Goal: Task Accomplishment & Management: Manage account settings

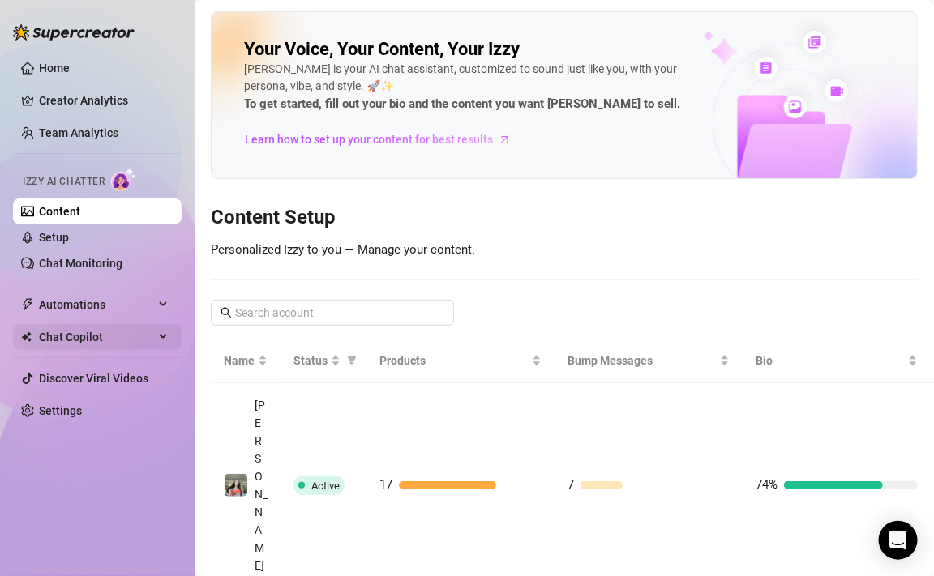
click at [165, 327] on div "Chat Copilot" at bounding box center [97, 337] width 169 height 26
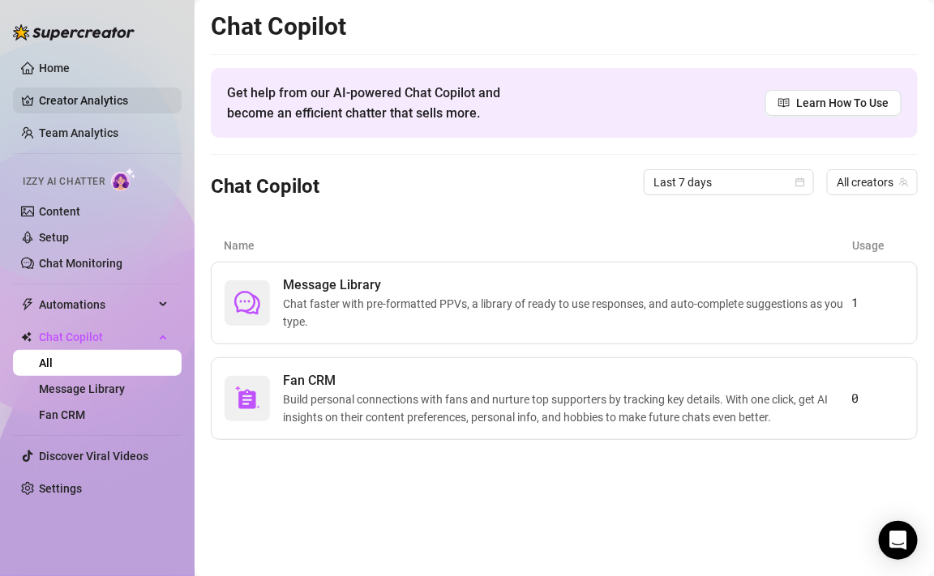
click at [155, 100] on link "Creator Analytics" at bounding box center [104, 101] width 130 height 26
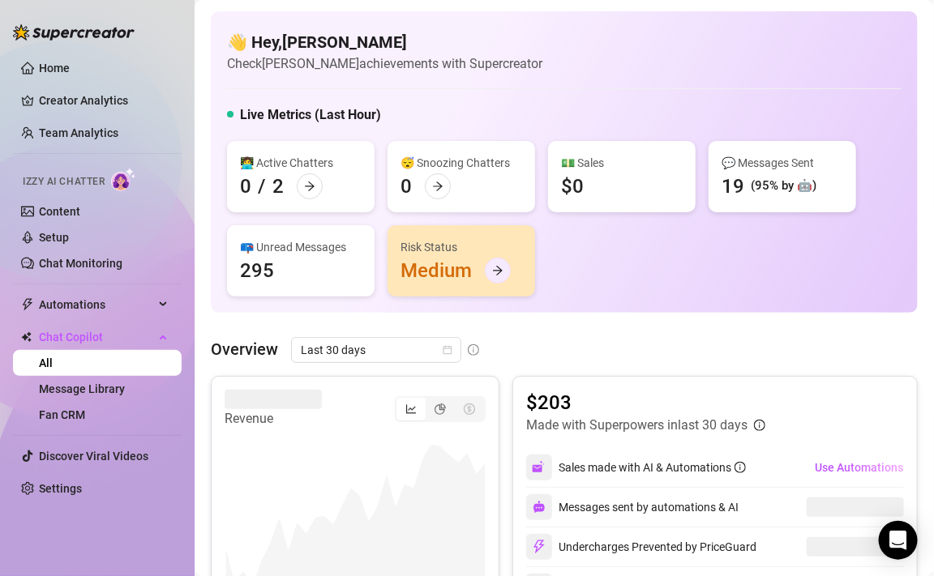
click at [497, 262] on div at bounding box center [498, 271] width 26 height 26
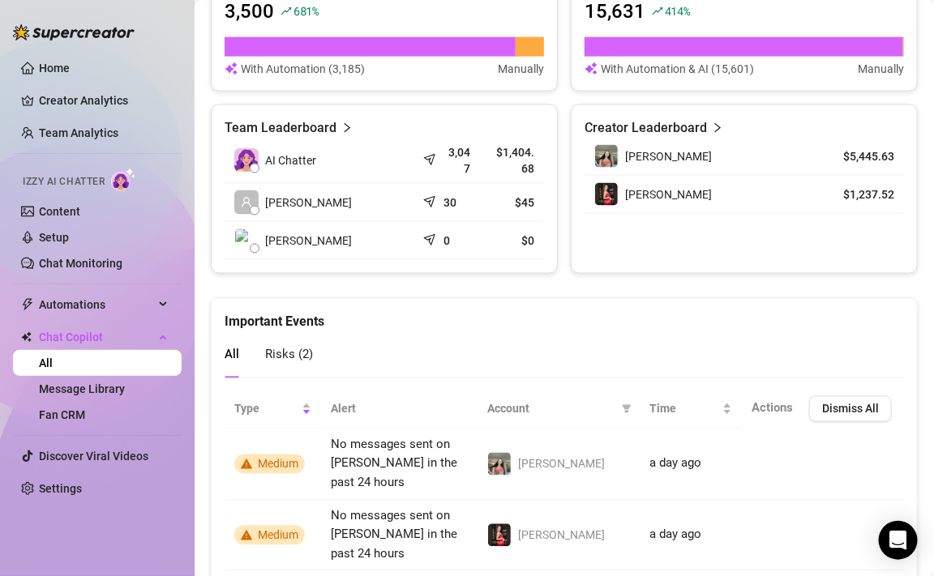
scroll to position [703, 0]
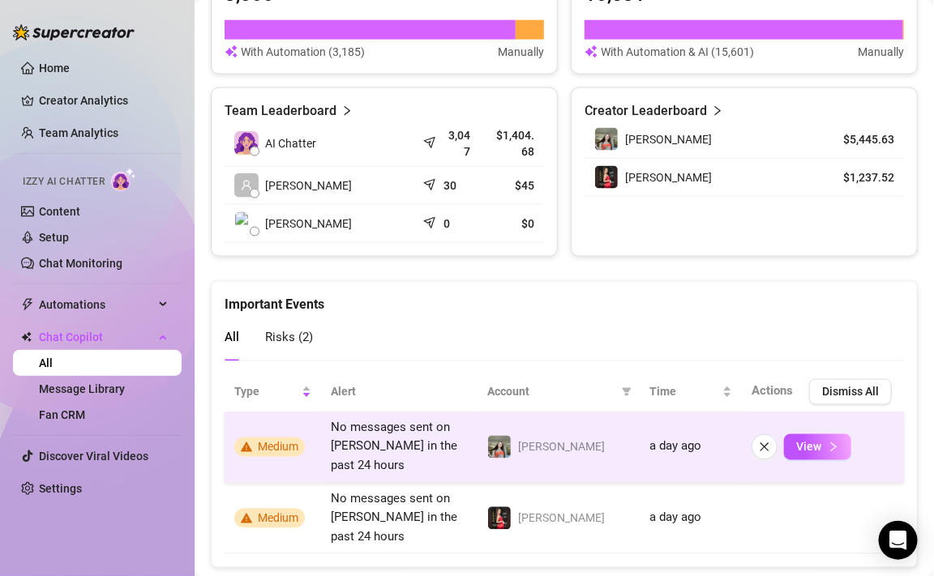
click at [374, 443] on span "No messages sent on [PERSON_NAME] in the past 24 hours" at bounding box center [394, 447] width 126 height 53
click at [800, 443] on button "View" at bounding box center [817, 448] width 67 height 26
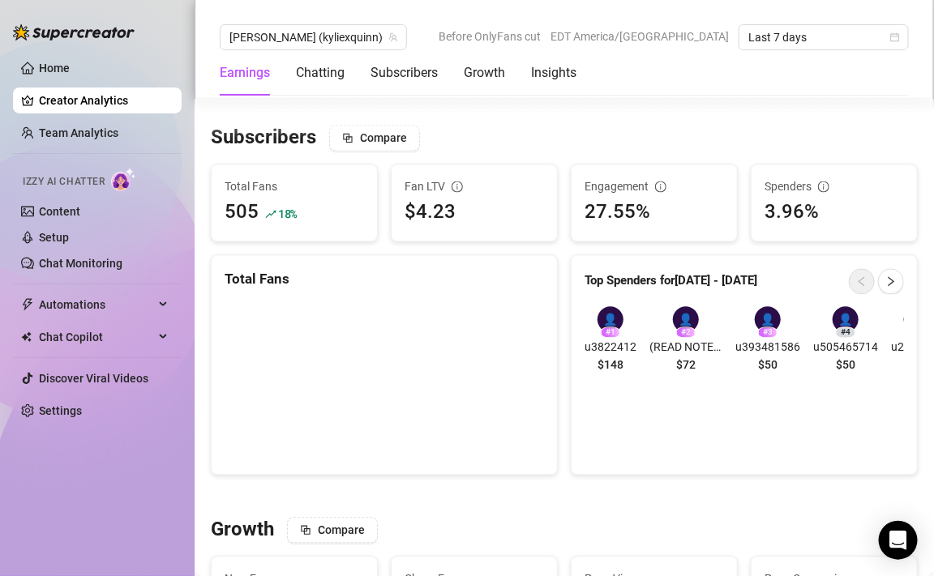
scroll to position [867, 0]
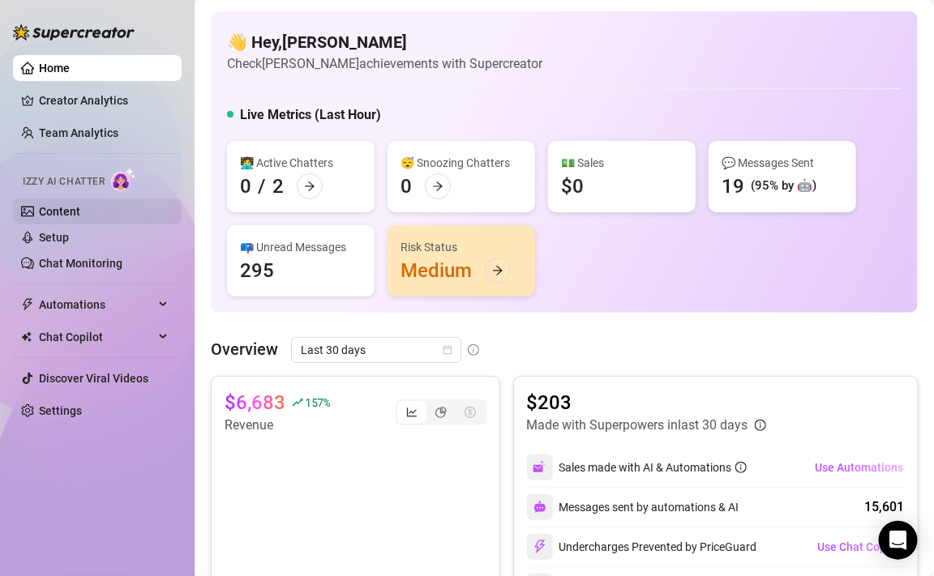
click at [80, 212] on link "Content" at bounding box center [59, 211] width 41 height 13
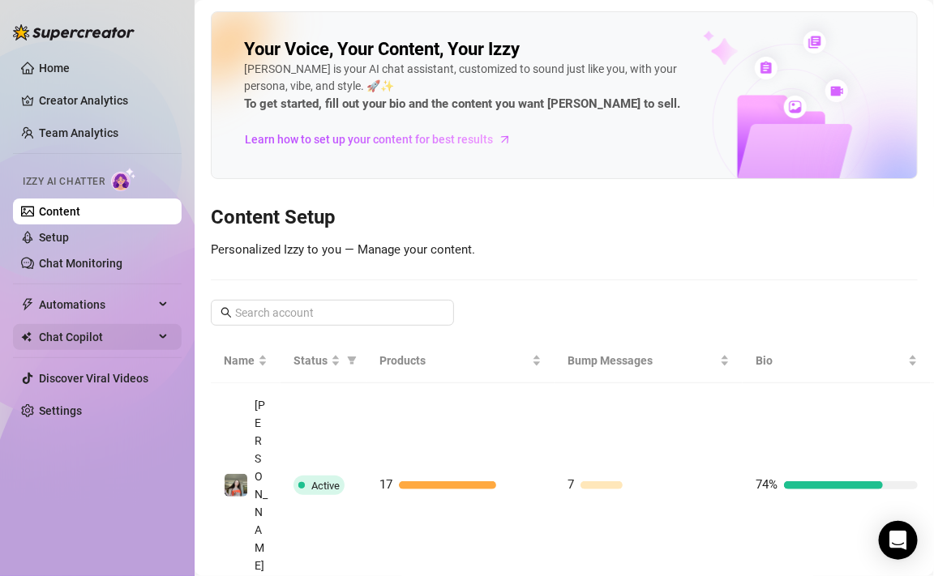
click at [91, 335] on span "Chat Copilot" at bounding box center [96, 337] width 115 height 26
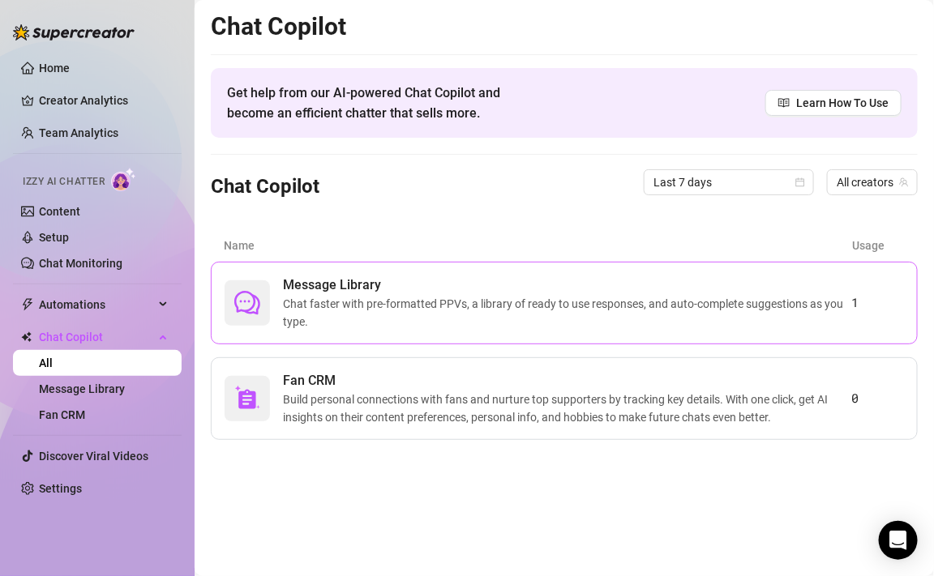
click at [343, 285] on span "Message Library" at bounding box center [567, 285] width 569 height 19
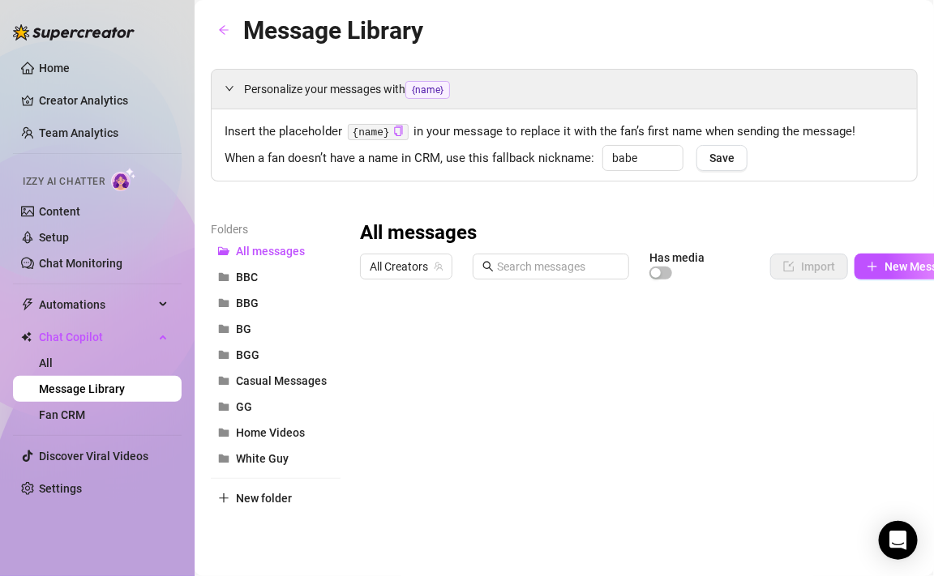
click at [404, 281] on div "All Creators Has media Import New Message" at bounding box center [664, 270] width 609 height 34
click at [405, 264] on span "All Creators" at bounding box center [406, 267] width 73 height 24
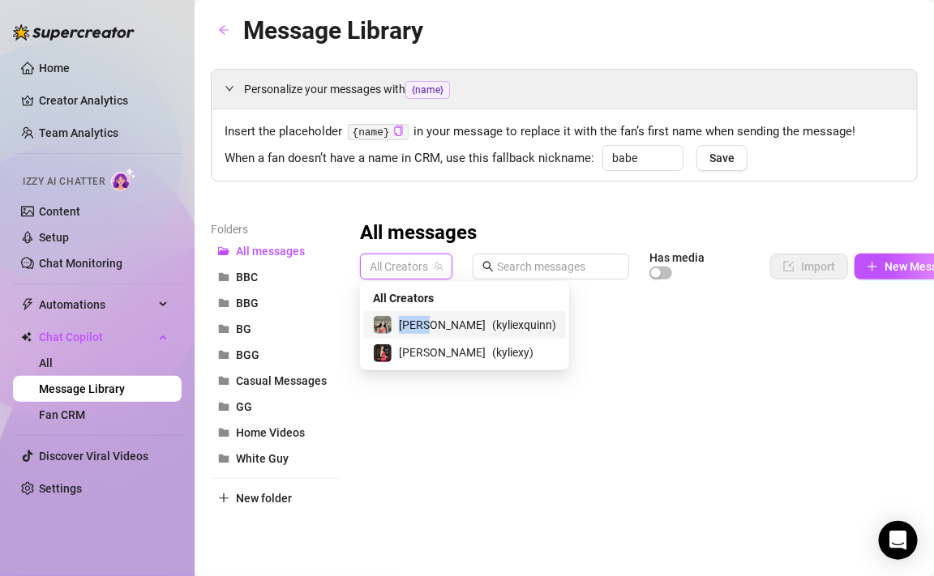
click at [492, 323] on span "( kyliexquinn )" at bounding box center [524, 325] width 64 height 18
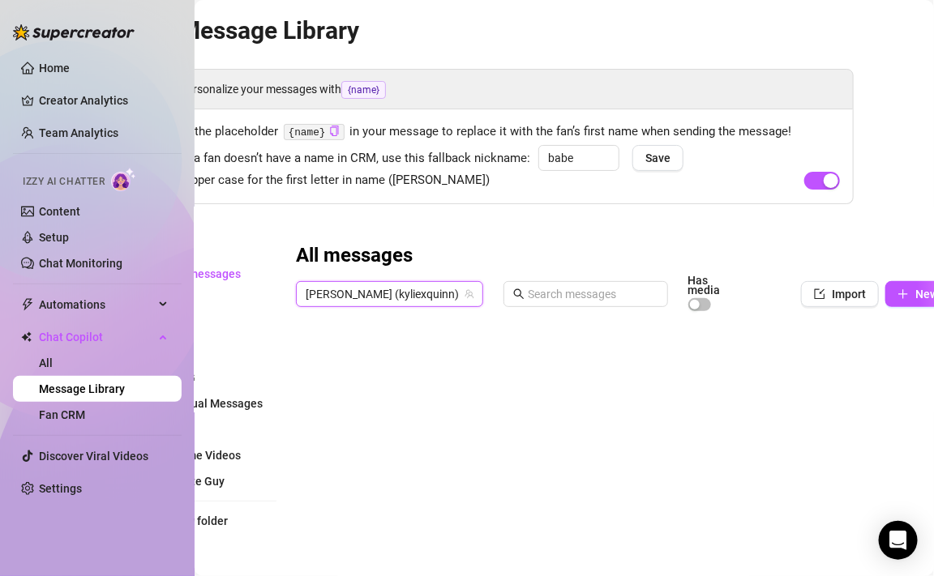
scroll to position [0, 57]
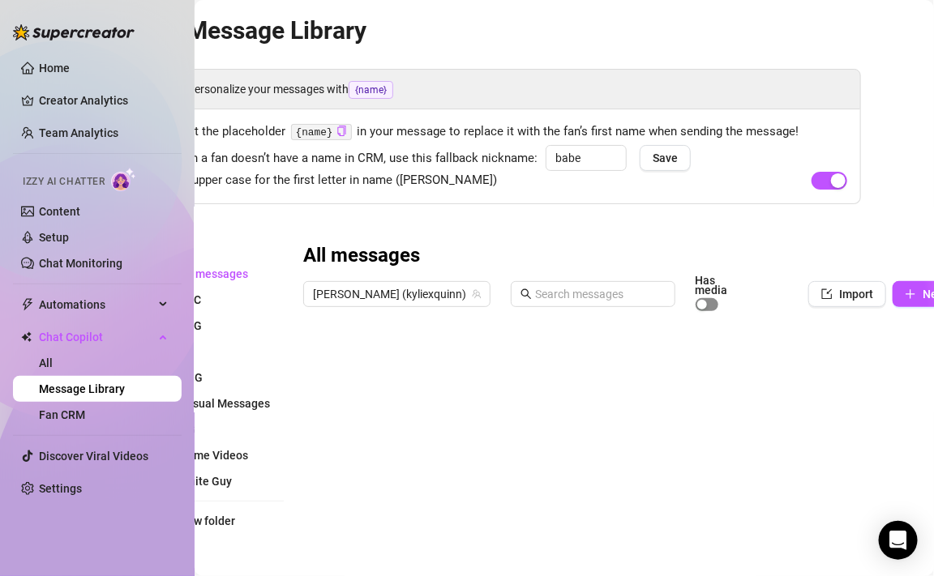
click at [697, 300] on div "button" at bounding box center [702, 305] width 10 height 10
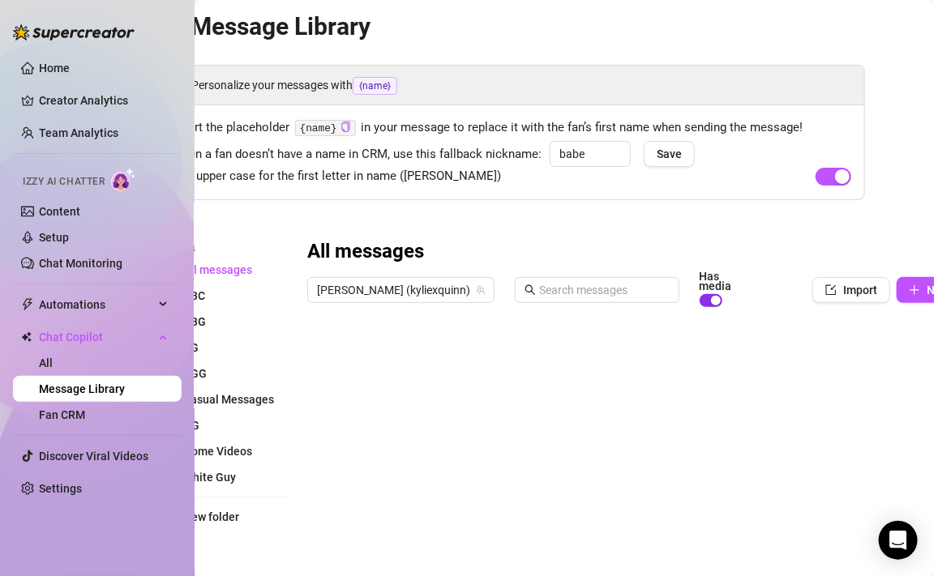
scroll to position [4, 64]
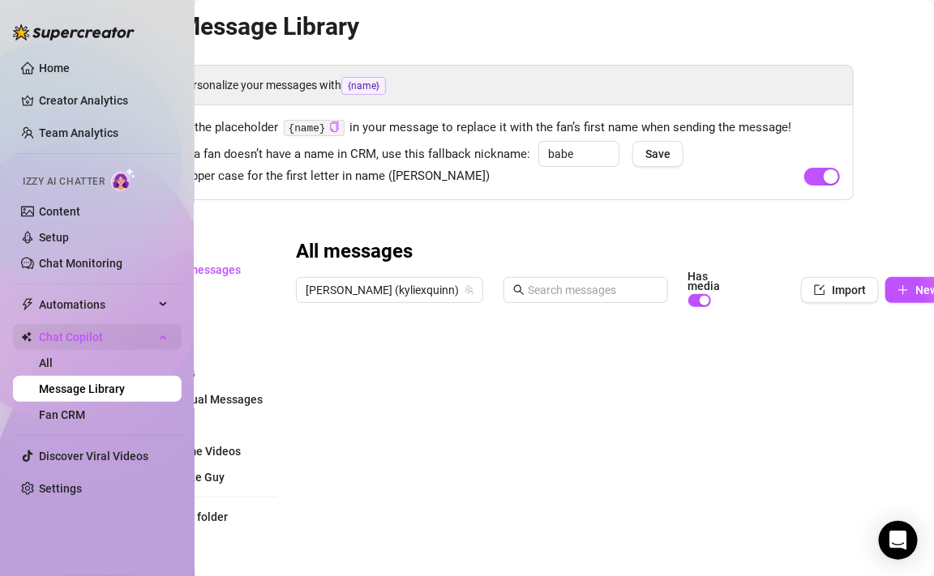
click at [69, 330] on span "Chat Copilot" at bounding box center [96, 337] width 115 height 26
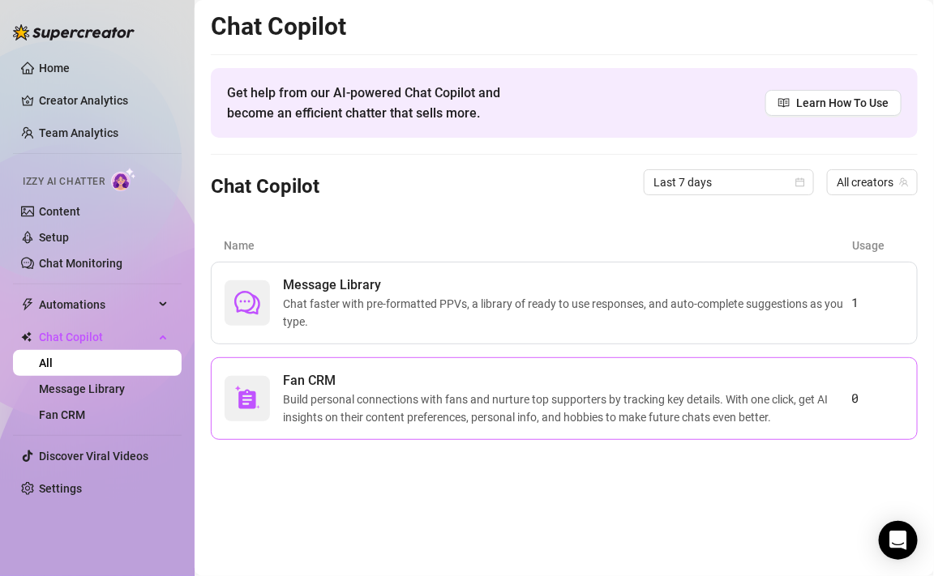
click at [287, 371] on span "Fan CRM" at bounding box center [567, 380] width 569 height 19
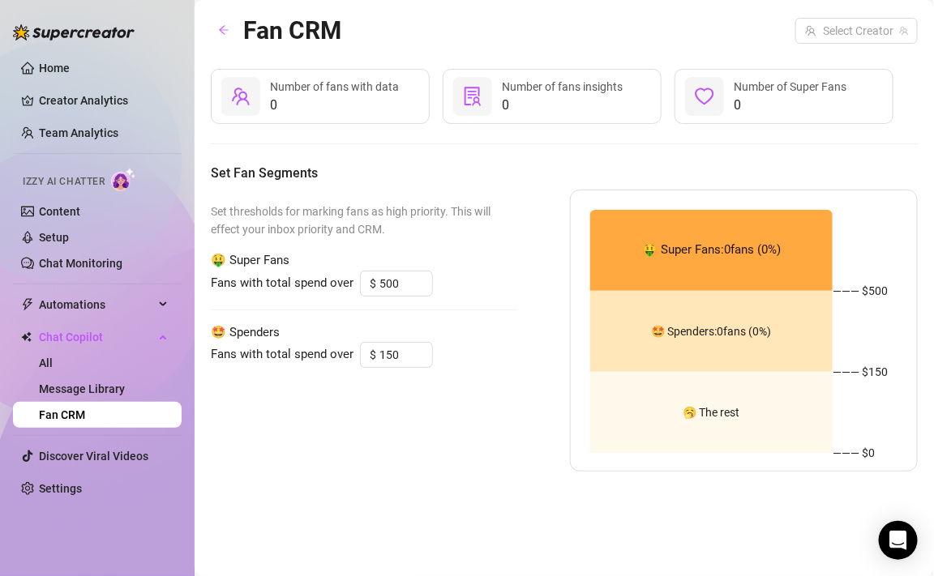
click at [289, 368] on div "Set thresholds for marking fans as high priority. This will effect your inbox p…" at bounding box center [364, 331] width 307 height 282
drag, startPoint x: 289, startPoint y: 367, endPoint x: 291, endPoint y: 342, distance: 25.2
click at [291, 342] on div "Set thresholds for marking fans as high priority. This will effect your inbox p…" at bounding box center [364, 331] width 307 height 282
click at [360, 413] on div "Set thresholds for marking fans as high priority. This will effect your inbox p…" at bounding box center [364, 331] width 307 height 282
click at [401, 359] on input "150" at bounding box center [405, 355] width 53 height 24
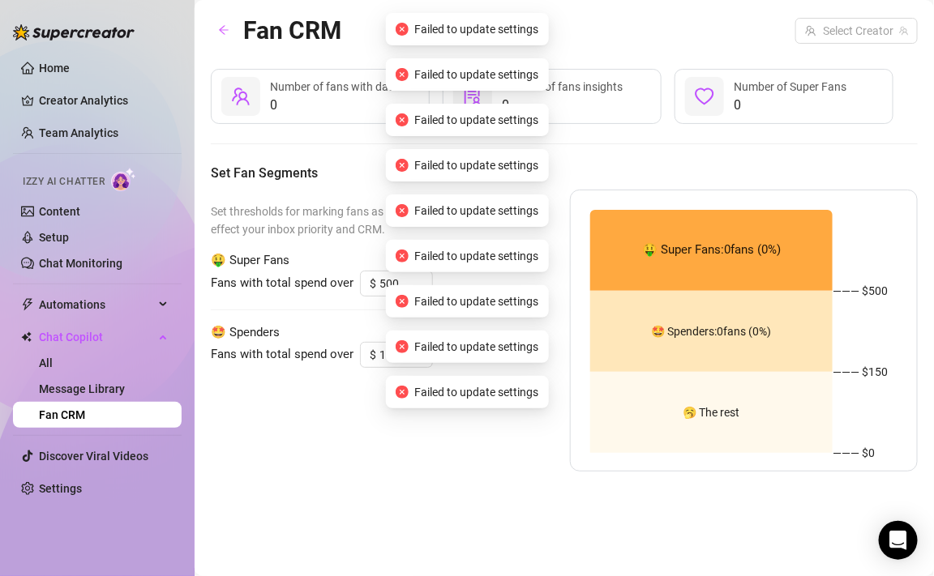
type input "150"
click at [286, 432] on div "Set thresholds for marking fans as high priority. This will effect your inbox p…" at bounding box center [364, 331] width 307 height 282
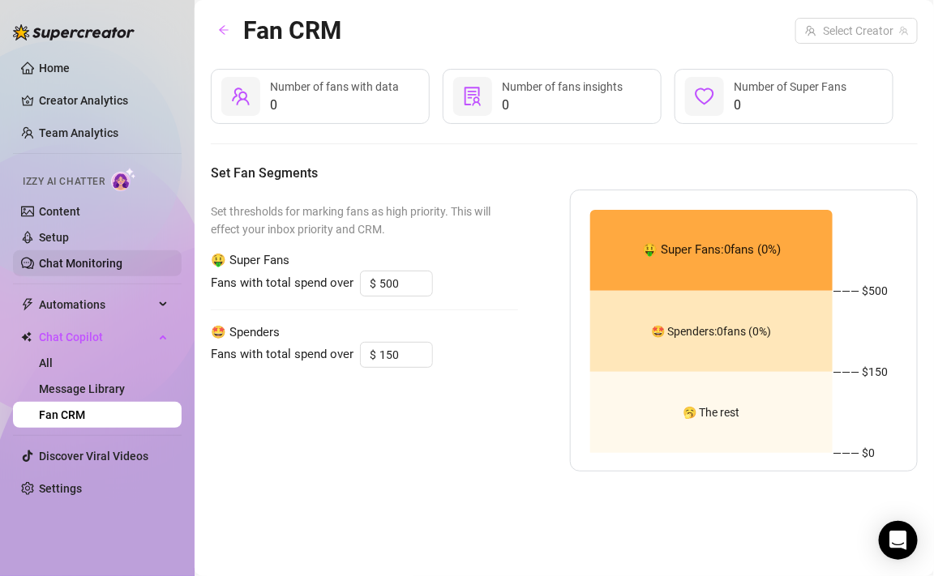
click at [58, 270] on link "Chat Monitoring" at bounding box center [81, 263] width 84 height 13
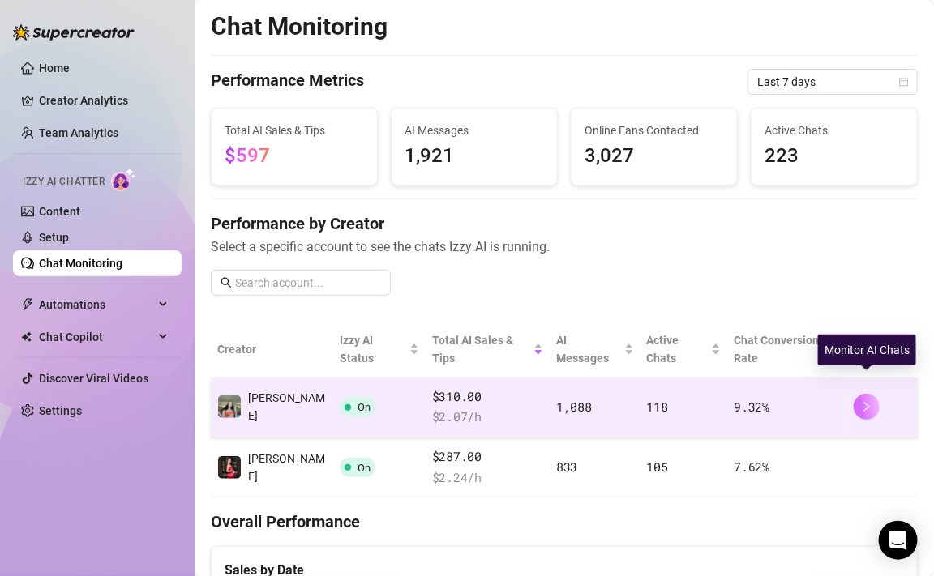
click at [860, 394] on button "button" at bounding box center [867, 407] width 26 height 26
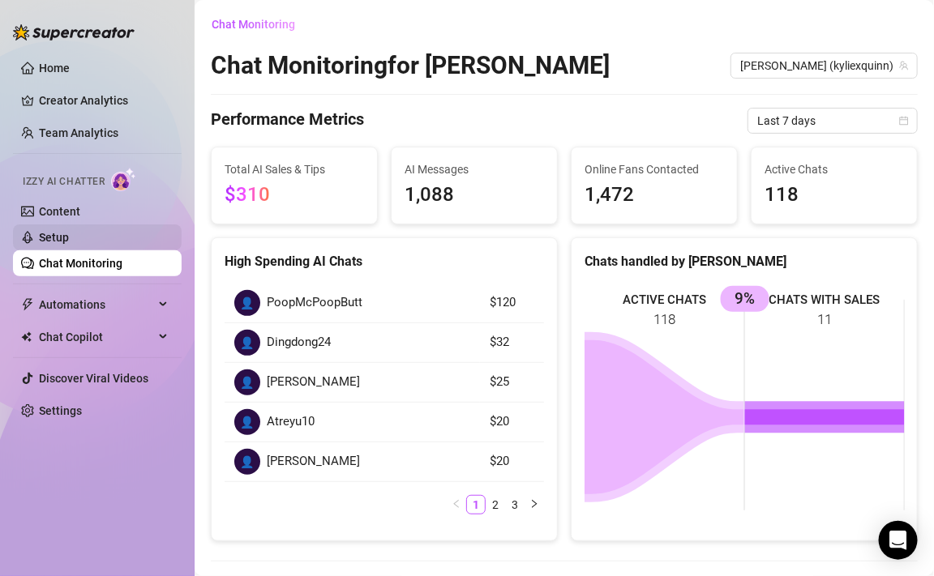
click at [50, 237] on link "Setup" at bounding box center [54, 237] width 30 height 13
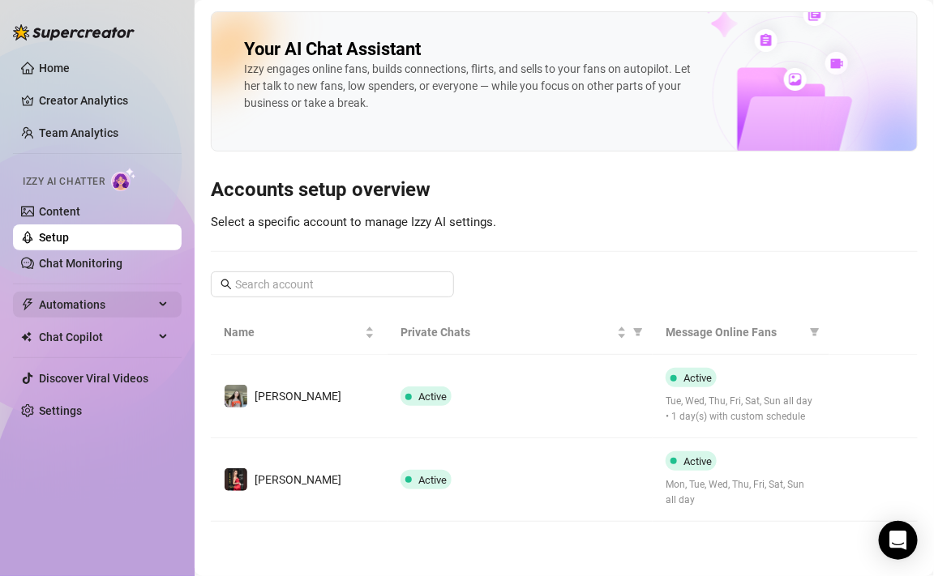
click at [75, 311] on span "Automations" at bounding box center [96, 305] width 115 height 26
